Goal: Task Accomplishment & Management: Manage account settings

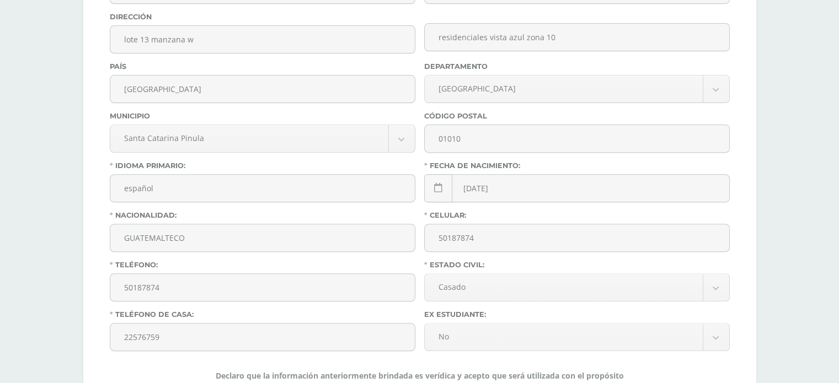
scroll to position [496, 0]
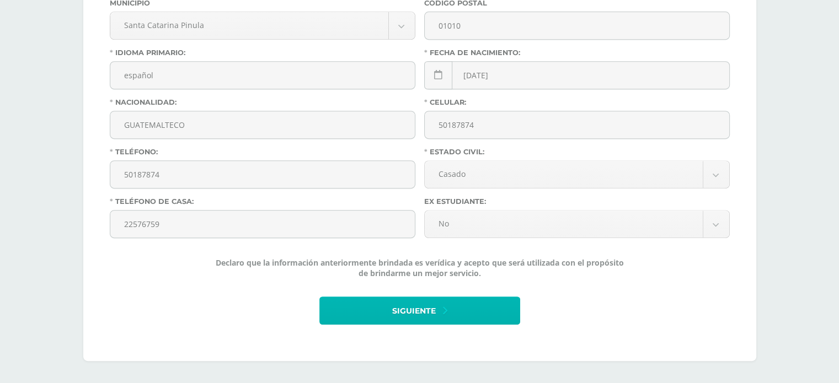
click at [399, 305] on span "Siguiente" at bounding box center [414, 311] width 44 height 27
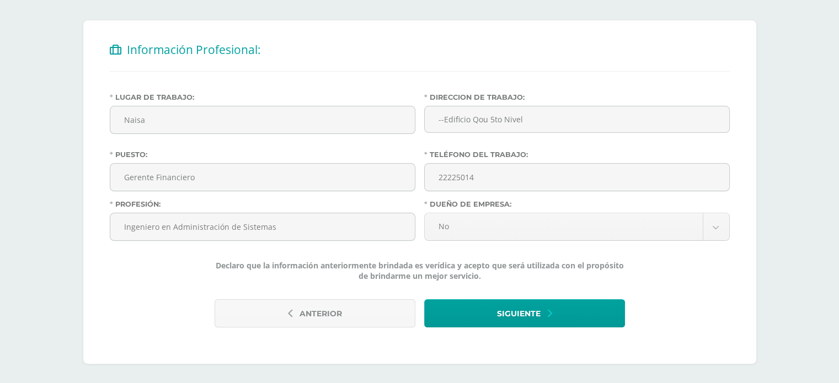
scroll to position [207, 0]
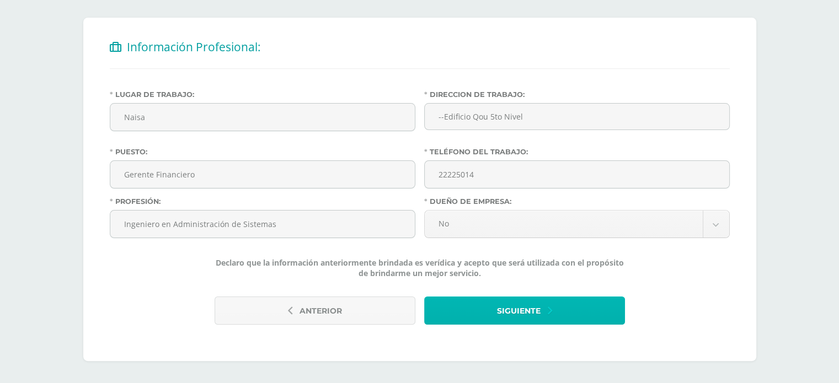
click at [527, 308] on span "Siguiente" at bounding box center [519, 311] width 44 height 27
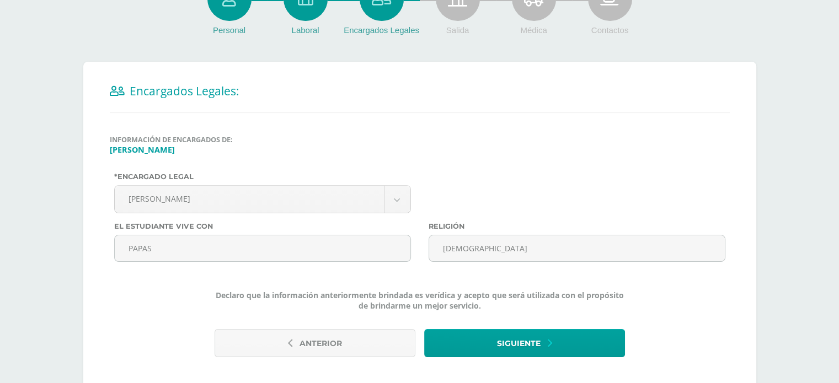
scroll to position [195, 0]
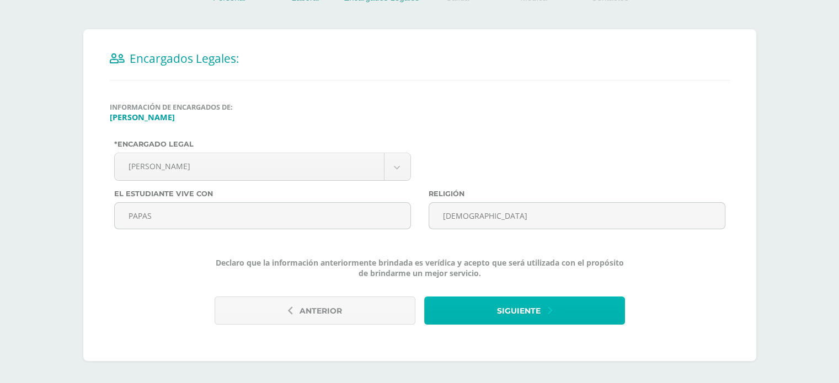
click at [518, 315] on span "Siguiente" at bounding box center [519, 311] width 44 height 27
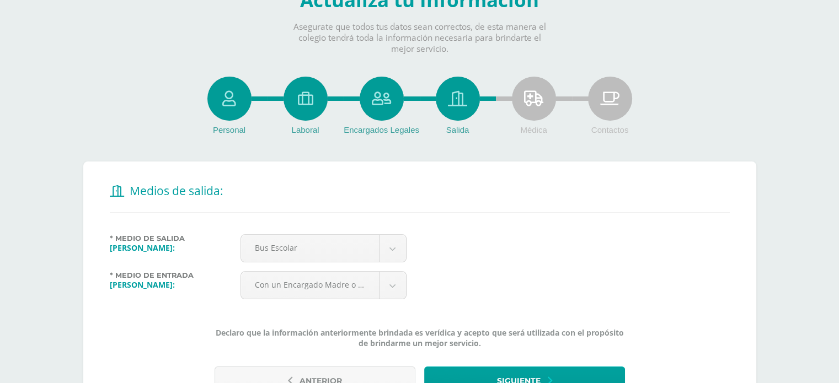
scroll to position [132, 0]
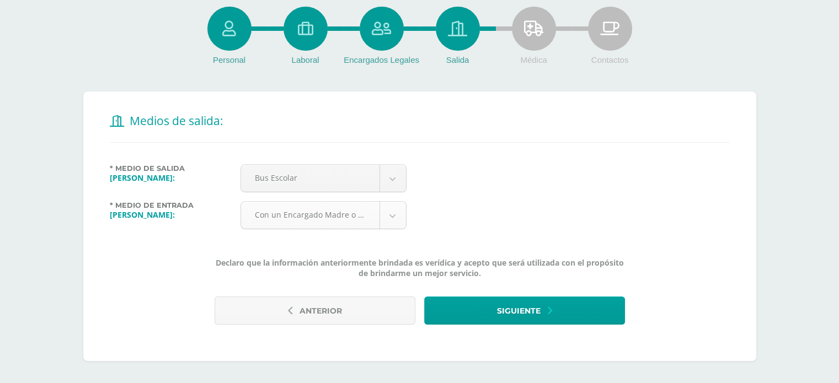
click at [395, 219] on body "Antes de continuar Actualiza tu Información Asegurate que todos tus datos sean …" at bounding box center [419, 125] width 839 height 515
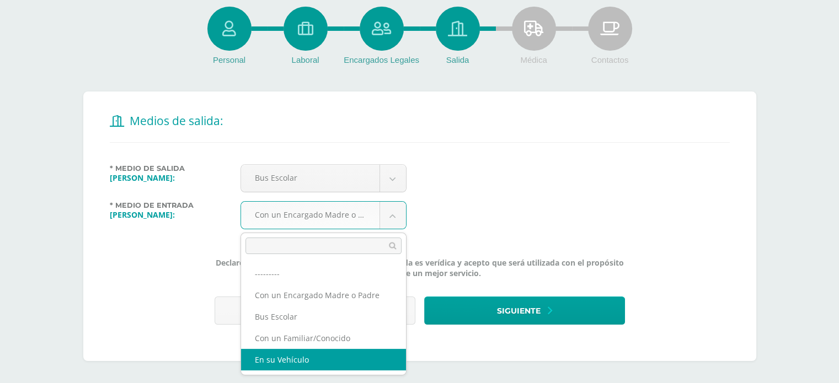
select select "4"
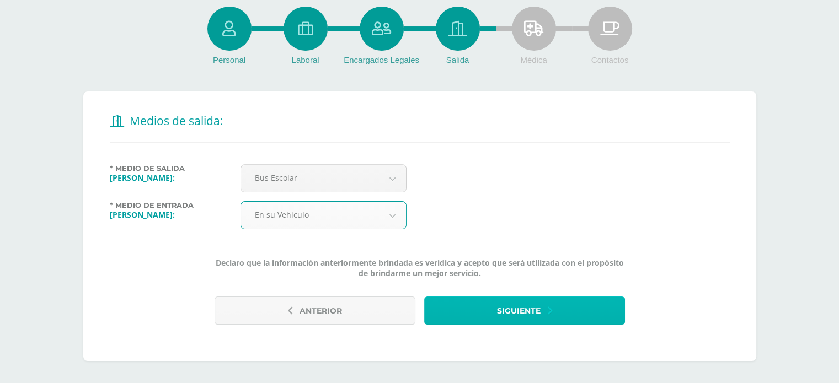
click at [515, 310] on span "Siguiente" at bounding box center [519, 311] width 44 height 27
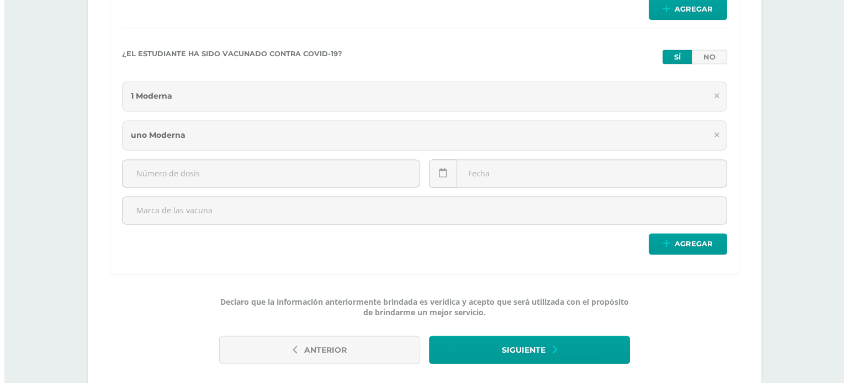
scroll to position [1635, 0]
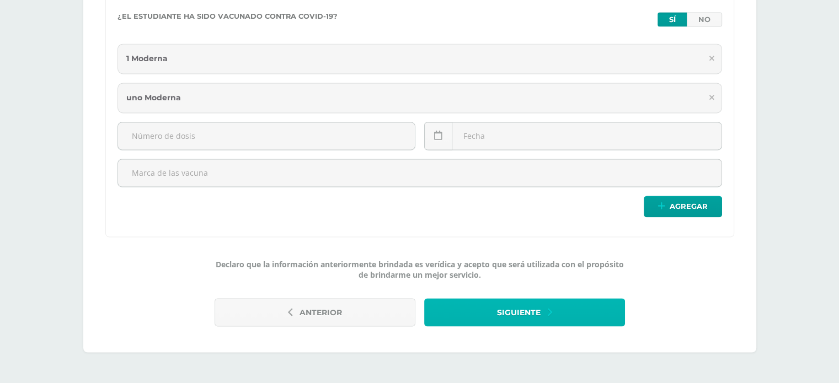
click at [527, 310] on span "Siguiente" at bounding box center [519, 313] width 44 height 27
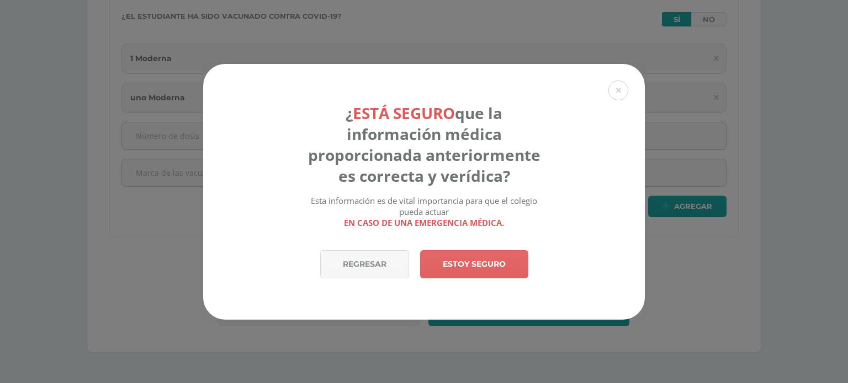
drag, startPoint x: 463, startPoint y: 268, endPoint x: 537, endPoint y: 252, distance: 75.1
click at [464, 268] on link "Estoy seguro" at bounding box center [474, 265] width 108 height 28
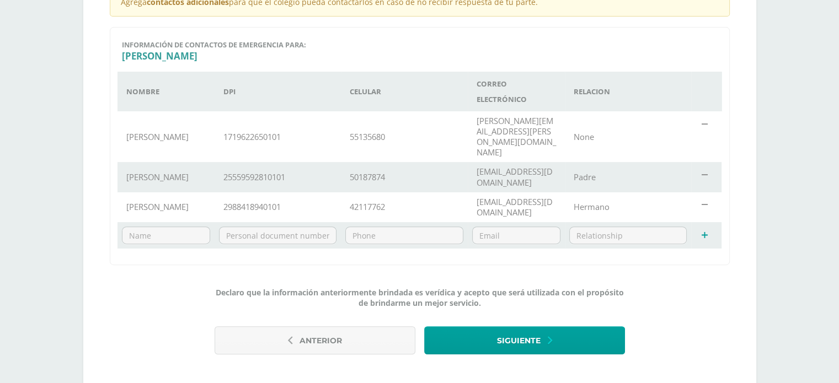
scroll to position [318, 0]
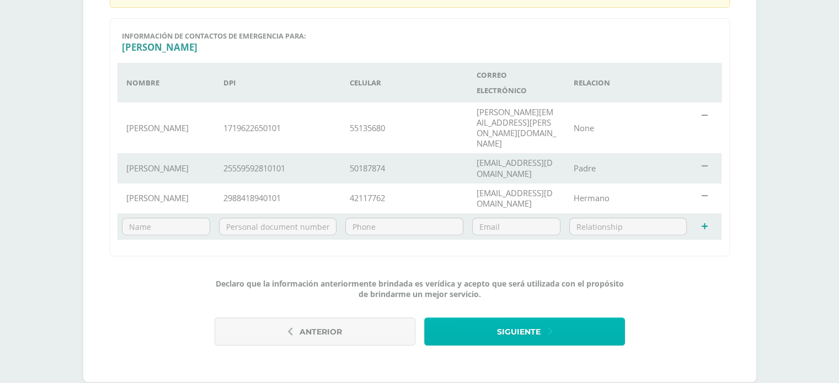
click at [512, 319] on span "Siguiente" at bounding box center [519, 332] width 44 height 27
click at [520, 319] on span "Siguiente" at bounding box center [519, 332] width 44 height 27
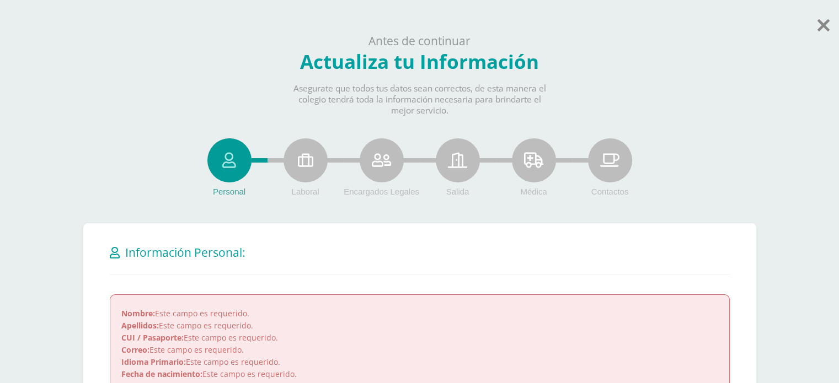
drag, startPoint x: 827, startPoint y: 27, endPoint x: 839, endPoint y: 24, distance: 12.4
click at [827, 27] on icon at bounding box center [824, 24] width 12 height 19
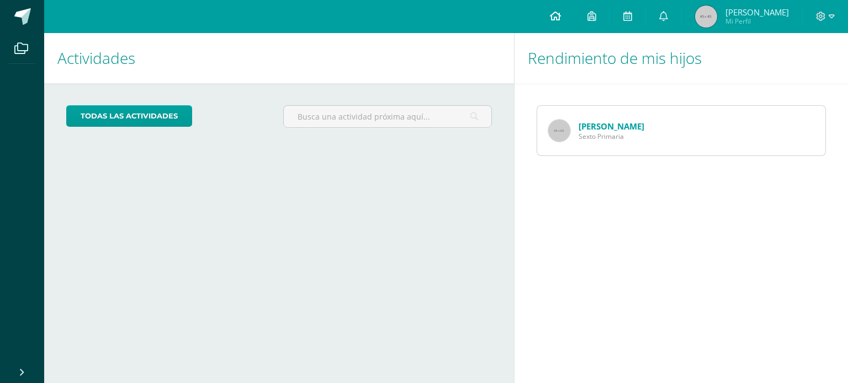
click at [561, 17] on icon at bounding box center [555, 16] width 11 height 10
click at [596, 15] on icon at bounding box center [591, 16] width 9 height 10
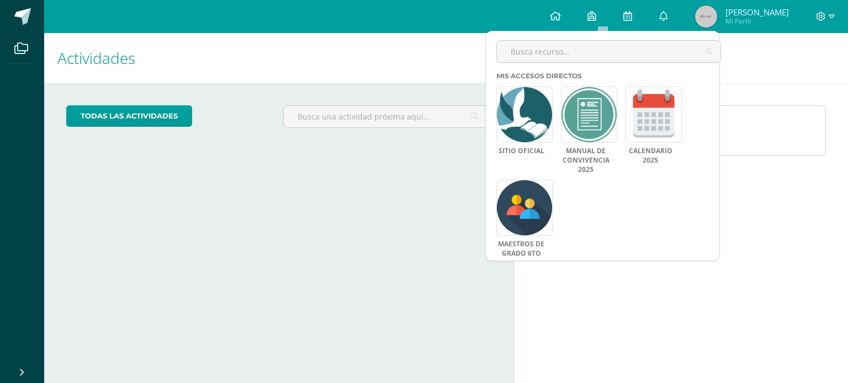
click at [794, 222] on div "Rendimiento de mis hijos [PERSON_NAME] Sexto Primaria" at bounding box center [683, 208] width 338 height 350
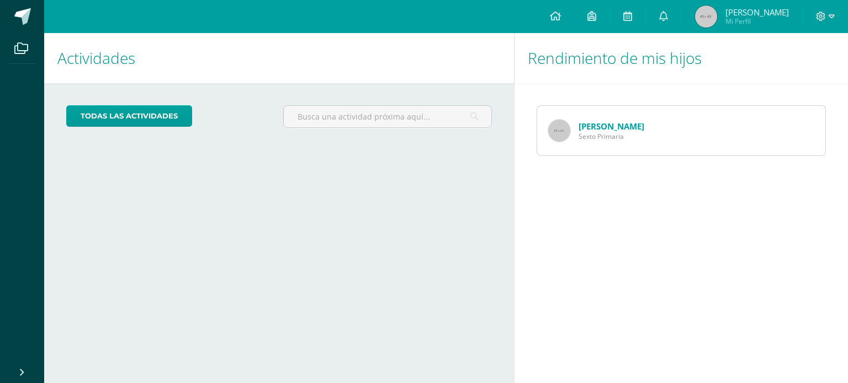
click at [760, 13] on span "[PERSON_NAME]" at bounding box center [756, 12] width 63 height 11
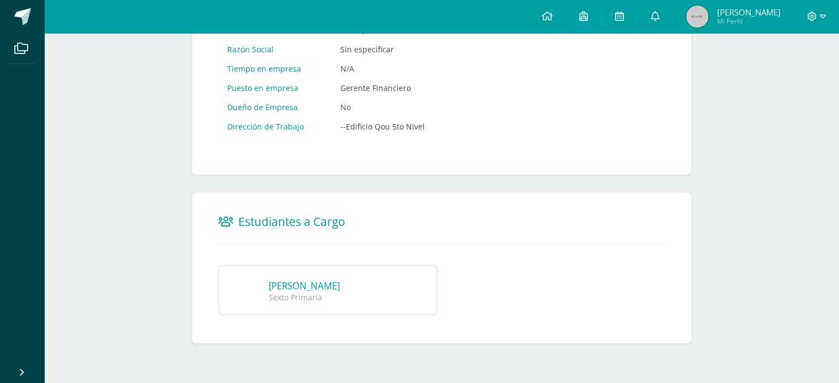
scroll to position [646, 0]
click at [329, 284] on link "[PERSON_NAME]" at bounding box center [304, 286] width 71 height 13
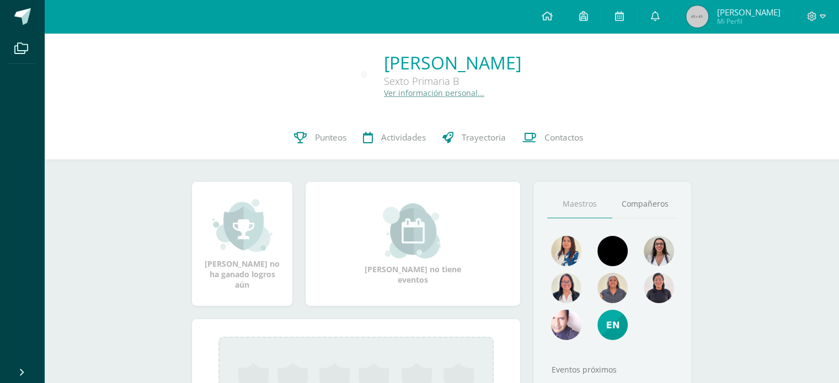
click at [399, 92] on link "Ver información personal..." at bounding box center [434, 93] width 100 height 10
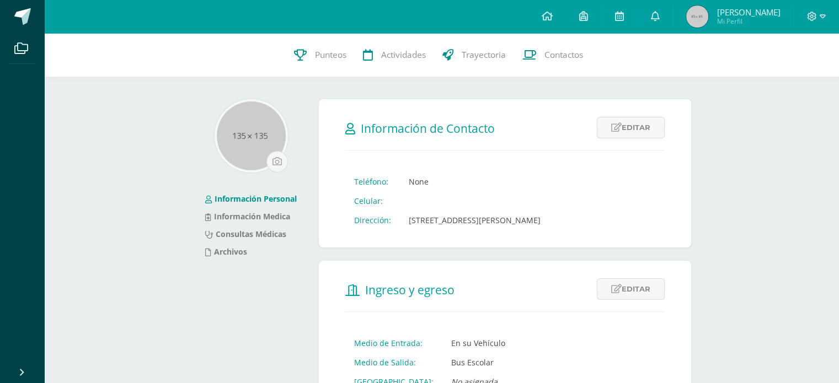
click at [730, 13] on span "[PERSON_NAME]" at bounding box center [748, 12] width 63 height 11
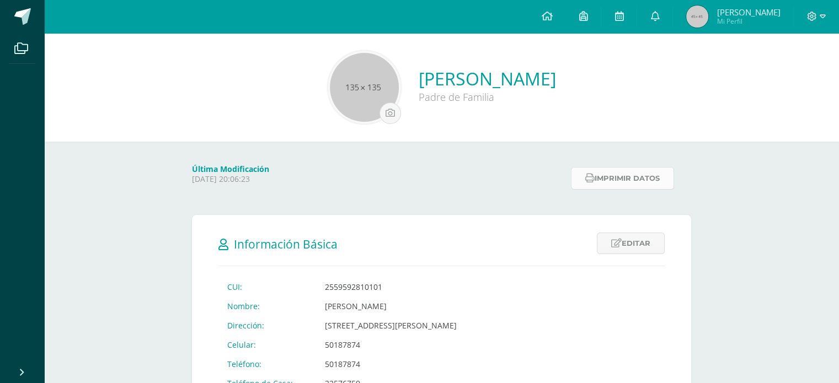
click at [638, 180] on button "Imprimir datos" at bounding box center [622, 178] width 103 height 23
